Goal: Book appointment/travel/reservation

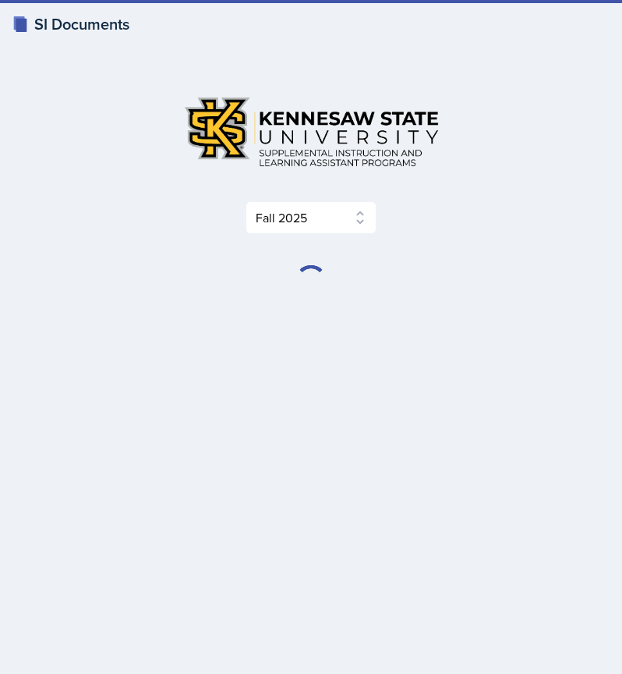
select select "2bed604d-1099-4043-b1bc-2365e8740244"
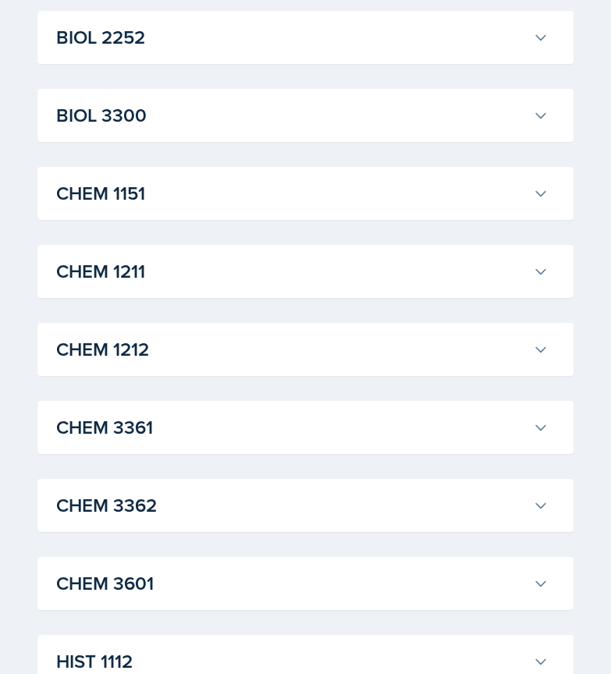
scroll to position [572, 0]
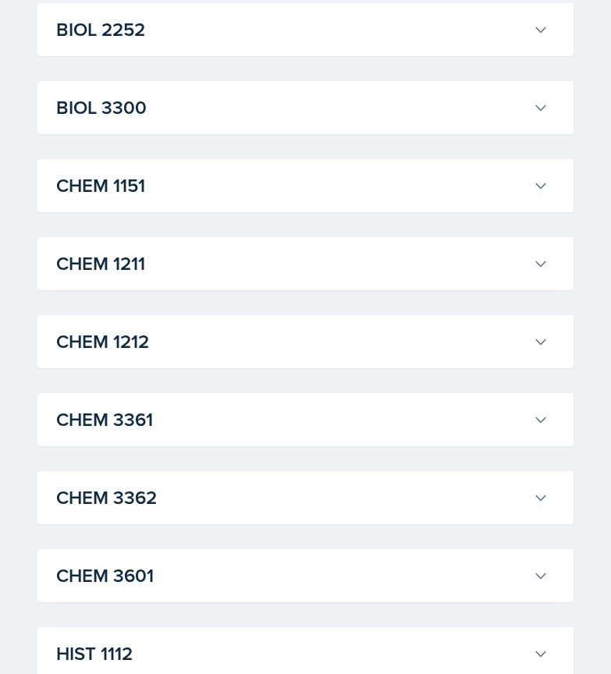
drag, startPoint x: 237, startPoint y: 262, endPoint x: 175, endPoint y: 272, distance: 63.2
click at [175, 272] on h3 "CHEM 1211" at bounding box center [291, 264] width 470 height 28
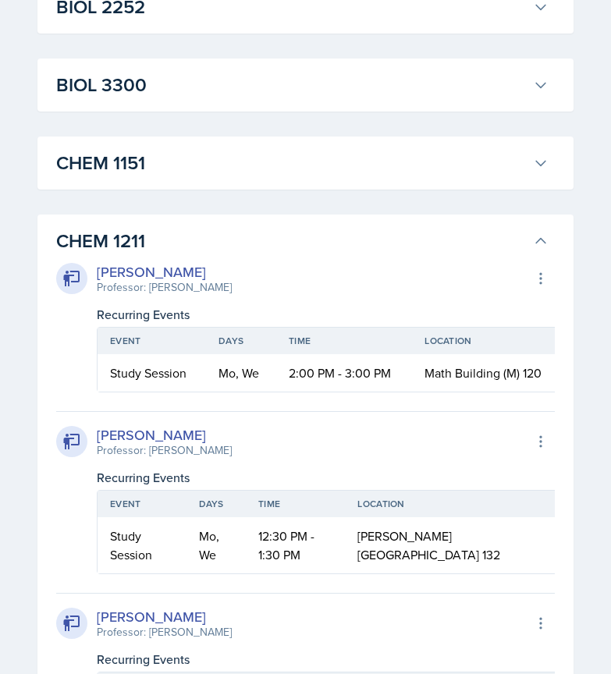
scroll to position [595, 0]
click at [306, 233] on h3 "CHEM 1211" at bounding box center [291, 240] width 470 height 28
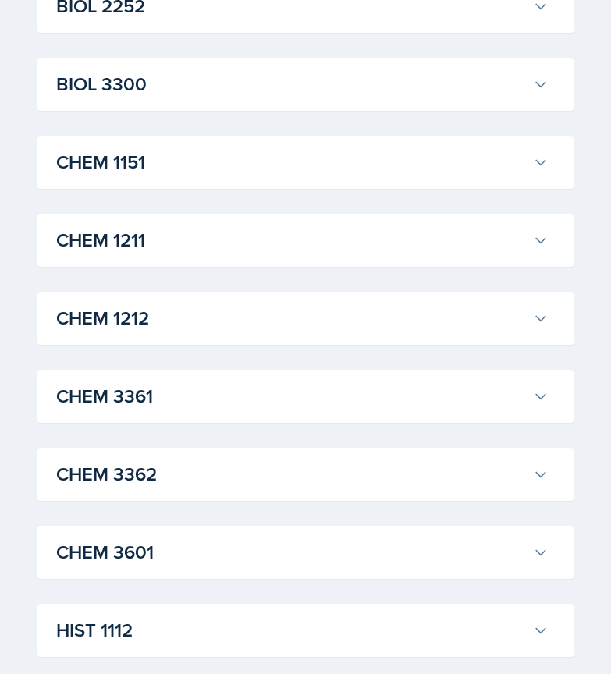
click at [184, 236] on h3 "CHEM 1211" at bounding box center [291, 240] width 470 height 28
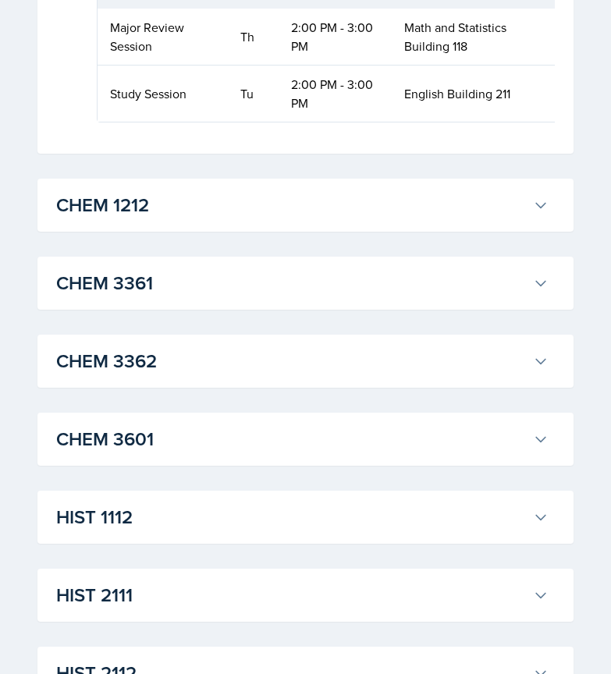
scroll to position [3586, 0]
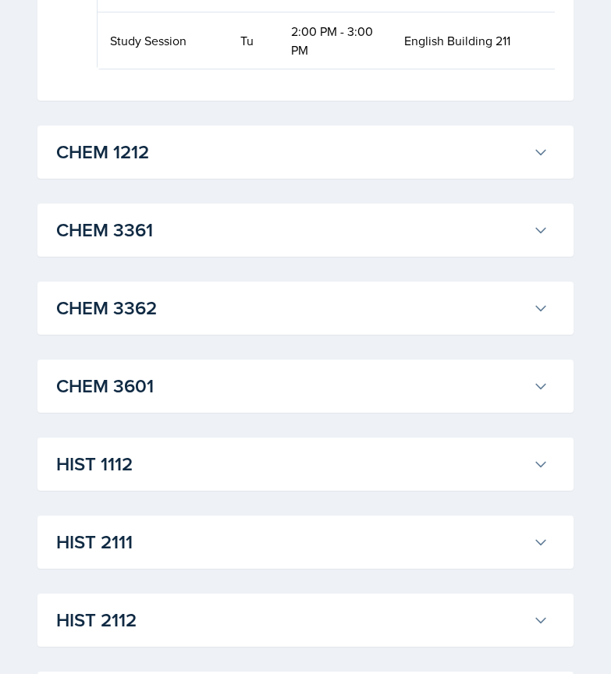
click at [190, 166] on h3 "CHEM 1212" at bounding box center [291, 152] width 470 height 28
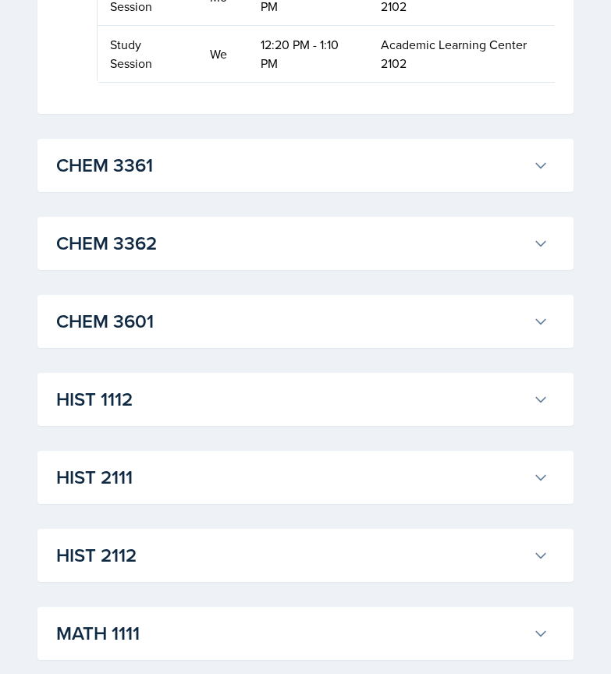
scroll to position [4281, 0]
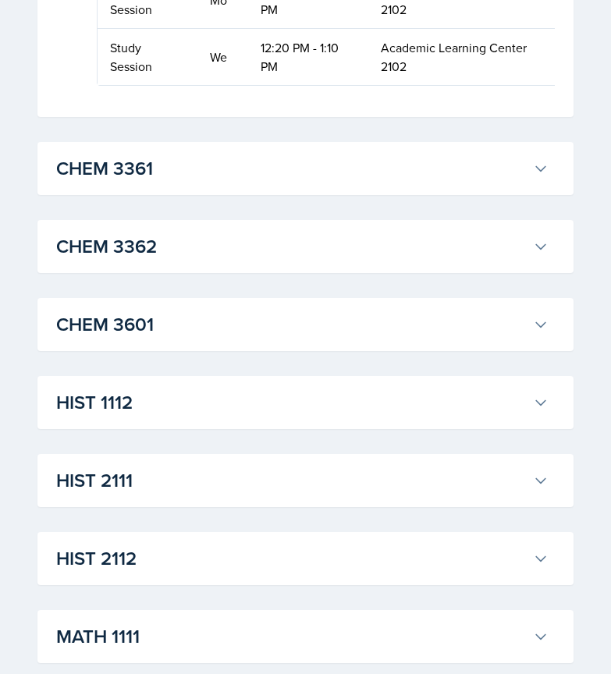
click at [289, 85] on td "12:20 PM - 1:10 PM" at bounding box center [308, 57] width 121 height 56
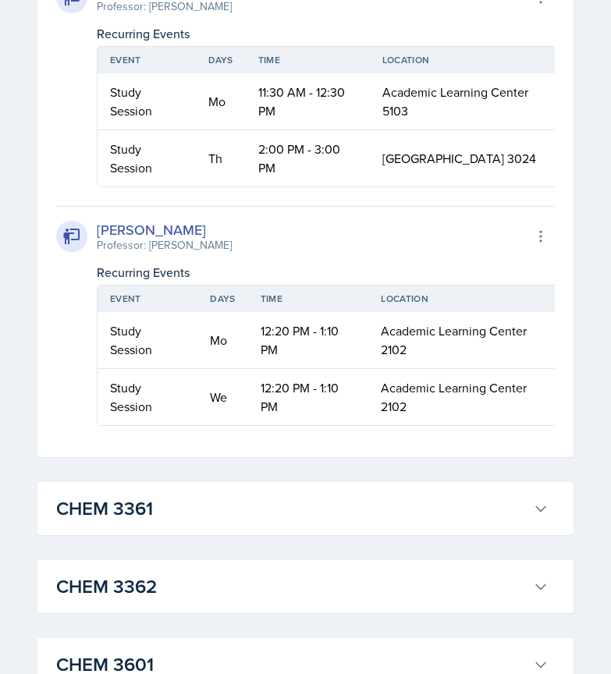
scroll to position [3891, 0]
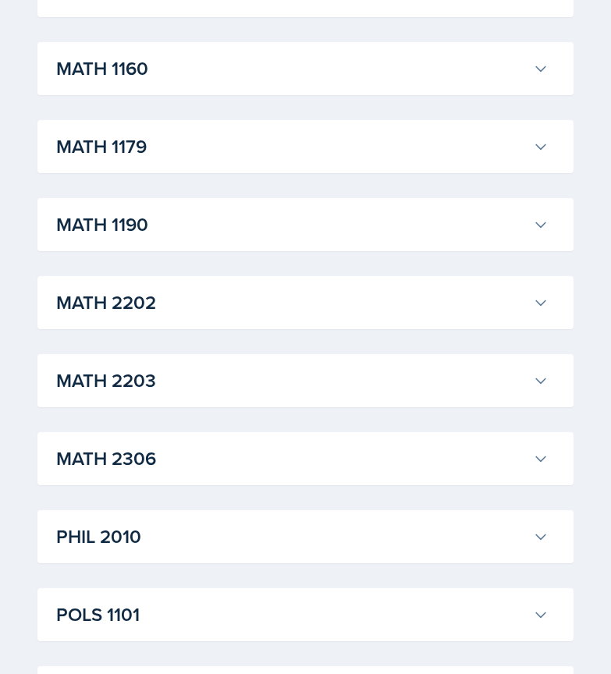
scroll to position [5138, 0]
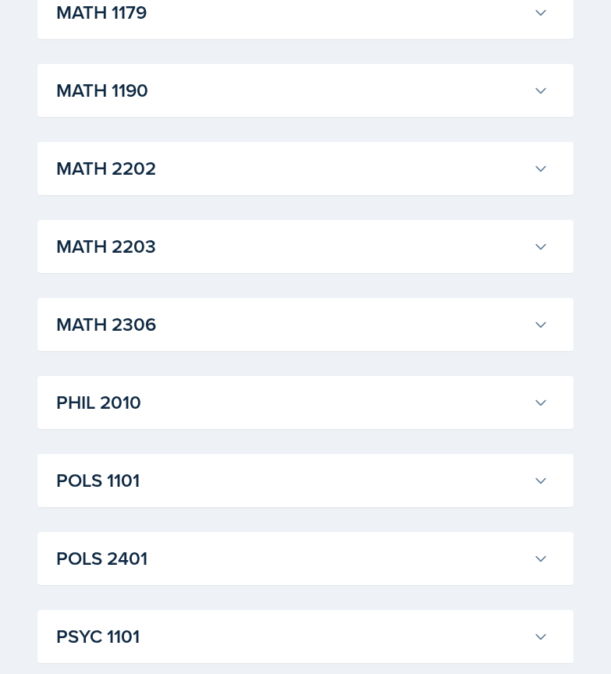
click at [244, 117] on div "MATH 1190 [PERSON_NAME] Professor: [PERSON_NAME] Export to Google Calendar Recu…" at bounding box center [305, 90] width 536 height 53
click at [236, 104] on h3 "MATH 1190" at bounding box center [291, 90] width 470 height 28
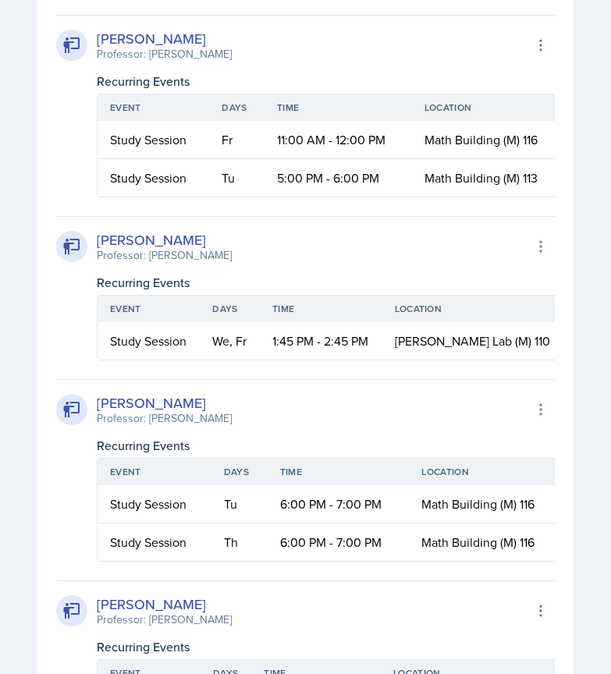
scroll to position [5421, 0]
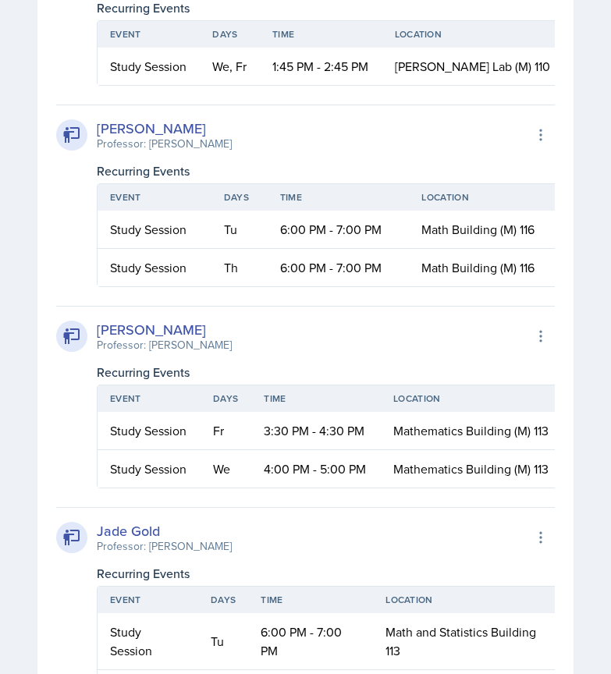
click at [382, 48] on th "Time" at bounding box center [321, 34] width 122 height 27
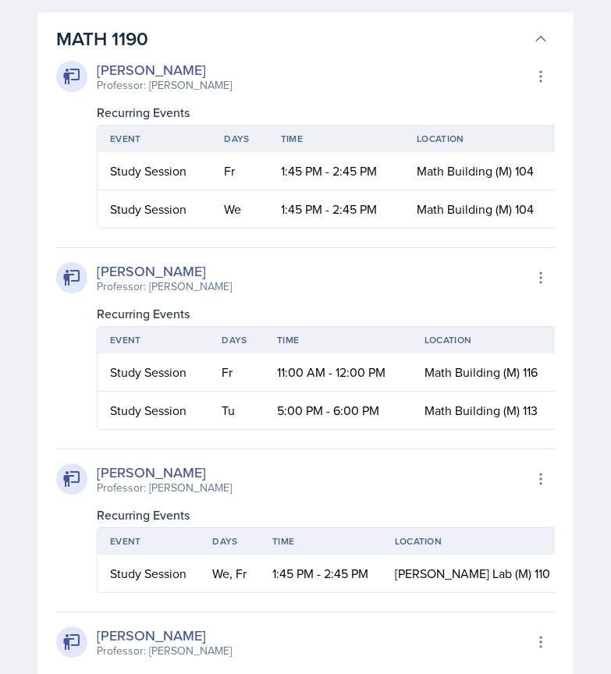
scroll to position [5189, 0]
